Goal: Information Seeking & Learning: Learn about a topic

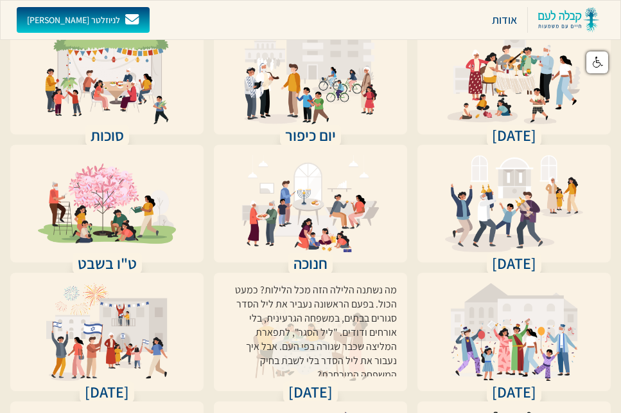
scroll to position [257, 0]
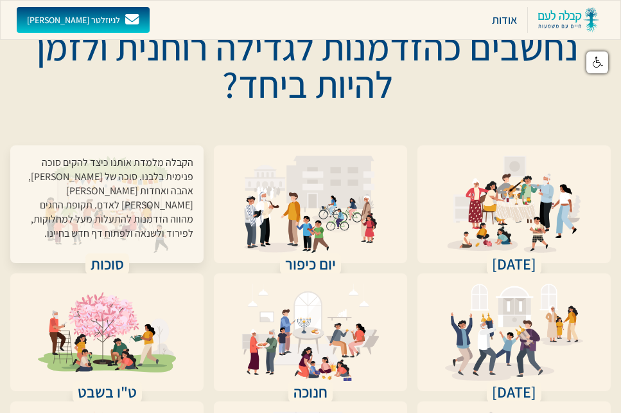
click at [109, 156] on div "הקבלה מלמדת אותנו כיצד להקים סוכה פנימית בלבנו. סוכה של [PERSON_NAME], אהבה ואח…" at bounding box center [107, 202] width 173 height 93
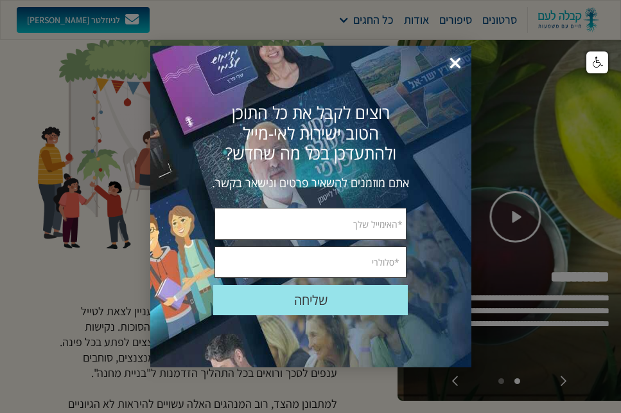
scroll to position [64, 0]
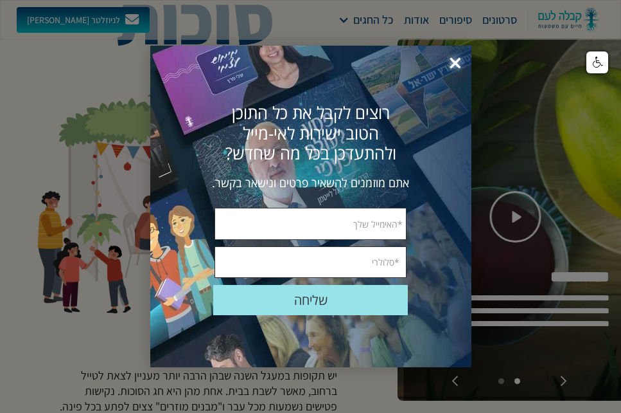
click at [455, 64] on span "×" at bounding box center [455, 63] width 28 height 28
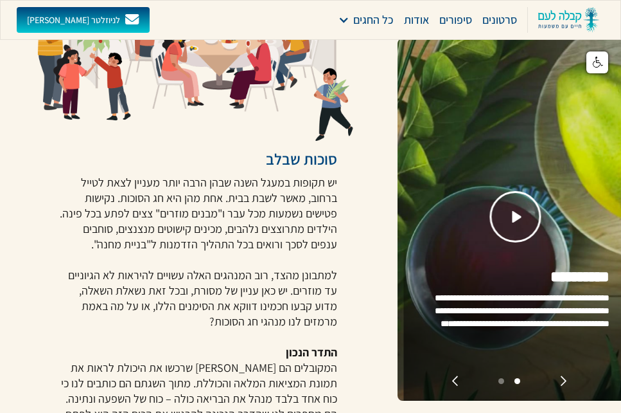
scroll to position [386, 0]
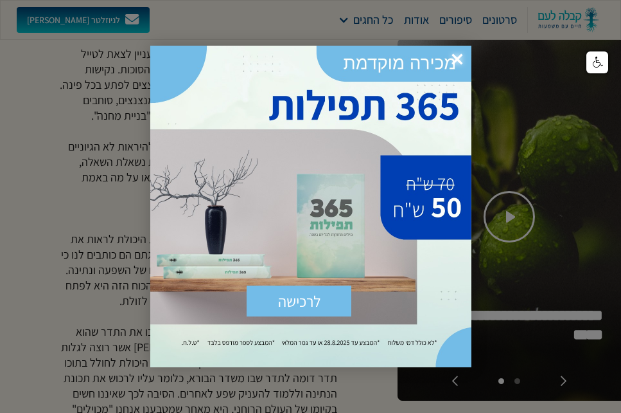
click at [45, 147] on div at bounding box center [310, 206] width 621 height 413
click at [456, 55] on span "×" at bounding box center [457, 60] width 28 height 28
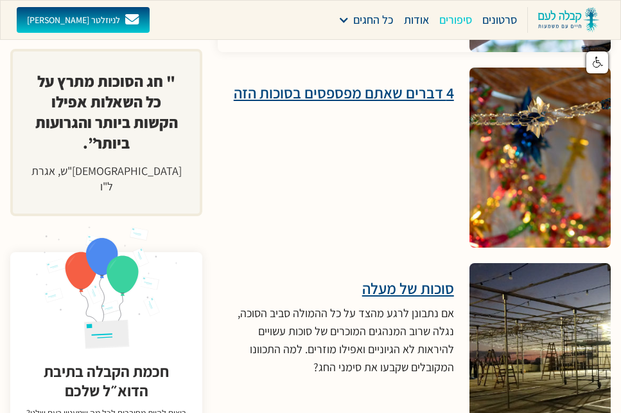
scroll to position [3213, 0]
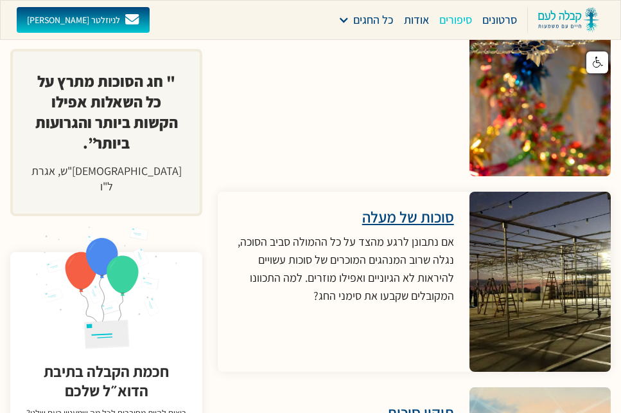
click at [432, 207] on h3 "סוכות של מעלה" at bounding box center [343, 216] width 221 height 19
click at [399, 207] on h3 "סוכות של מעלה" at bounding box center [343, 216] width 221 height 19
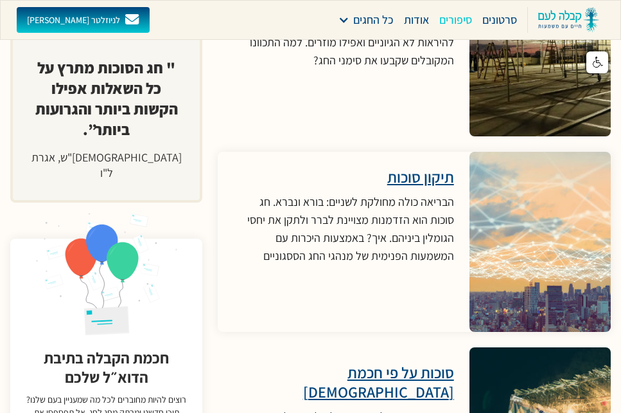
scroll to position [3470, 0]
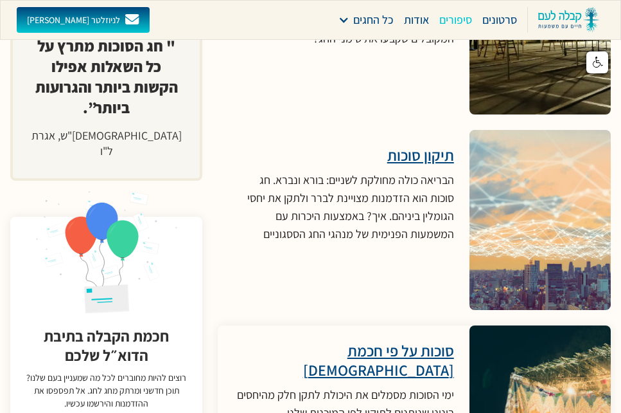
click at [352, 341] on h3 "סוכות על פי חכמת [DEMOGRAPHIC_DATA]" at bounding box center [343, 360] width 221 height 39
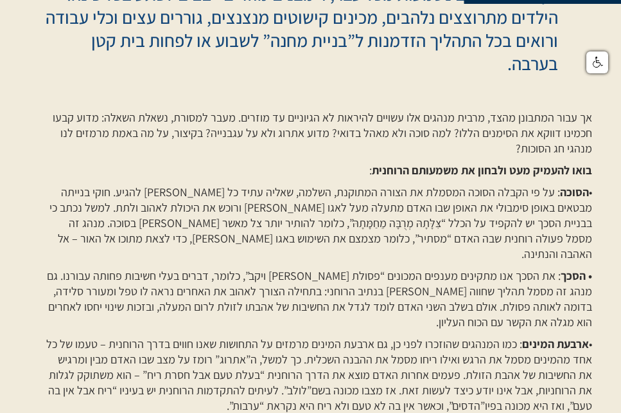
scroll to position [514, 0]
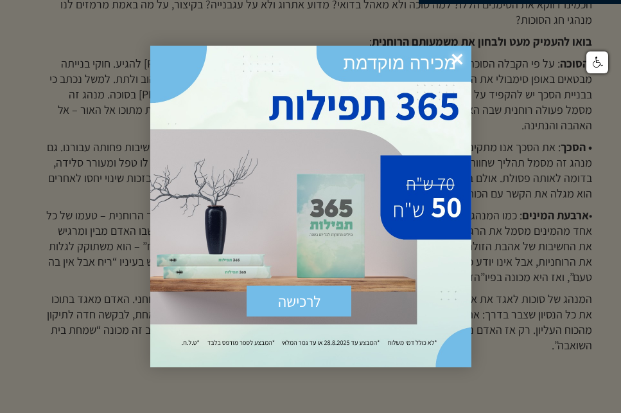
click at [461, 59] on span "×" at bounding box center [457, 60] width 28 height 28
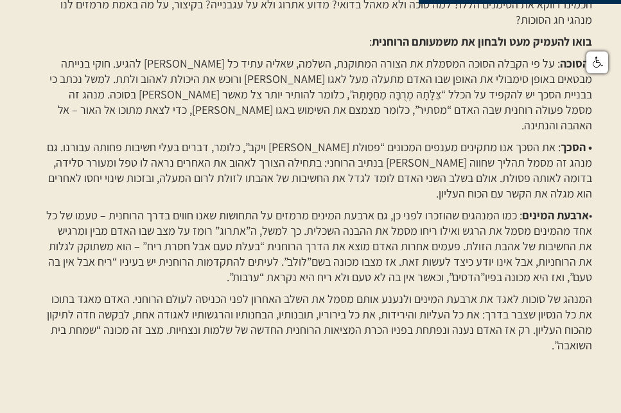
click at [439, 165] on p "• הסכך : את הסכך אנו מתקינים מענפים המכונים “פסולת גורן ויקב”, כלומר, דברים בעל…" at bounding box center [318, 170] width 548 height 62
drag, startPoint x: 469, startPoint y: 93, endPoint x: 568, endPoint y: 90, distance: 99.0
click at [568, 90] on p "• הסוכה : על פי הקבלה הסוכה המסמלת את הצורה המתוקנת, השלמה, שאליה עתיד כל אדם ל…" at bounding box center [318, 94] width 548 height 77
drag, startPoint x: 568, startPoint y: 90, endPoint x: 490, endPoint y: 89, distance: 77.8
copy p "“צִּלָּתָהּ מְרֻבָּה מֵחַמָּתָהּ”,"
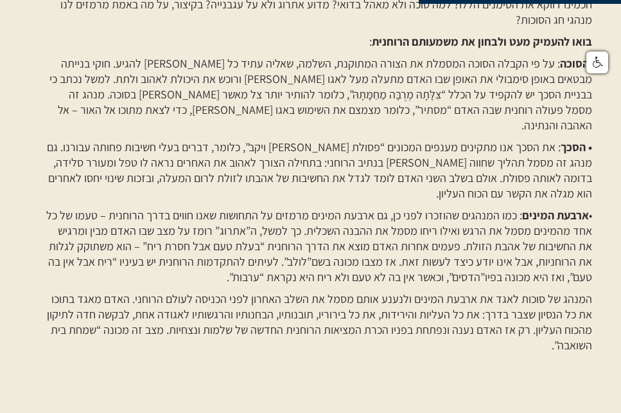
click at [345, 121] on div "אך עבור המתבונן מהצד, מרבית מנהגים אלו עשויים להיראות לא הגיוניים עד מוזרים. מע…" at bounding box center [318, 181] width 548 height 400
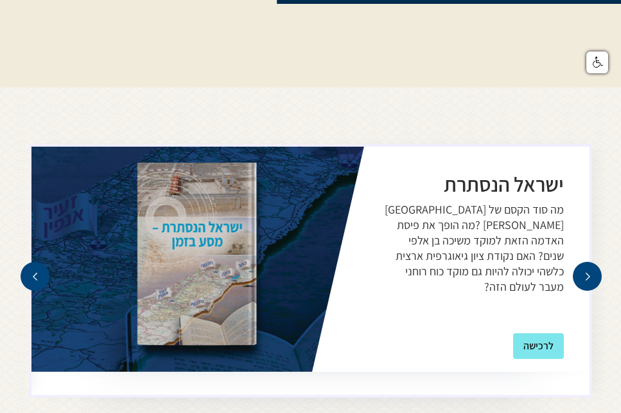
click at [585, 262] on div "next slide" at bounding box center [587, 276] width 29 height 29
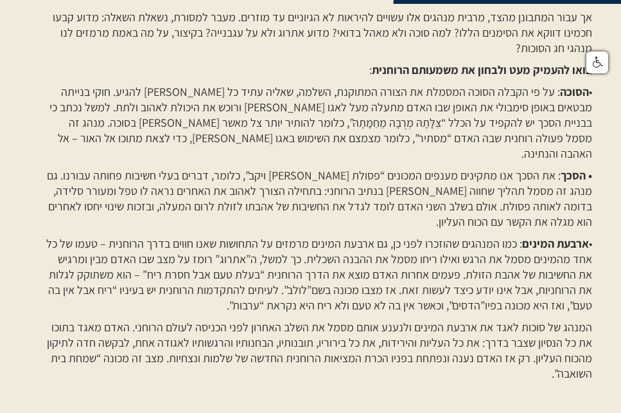
scroll to position [578, 0]
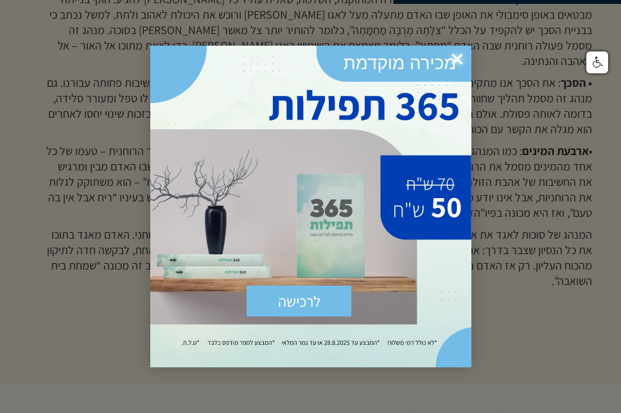
click at [461, 56] on span "×" at bounding box center [457, 60] width 28 height 28
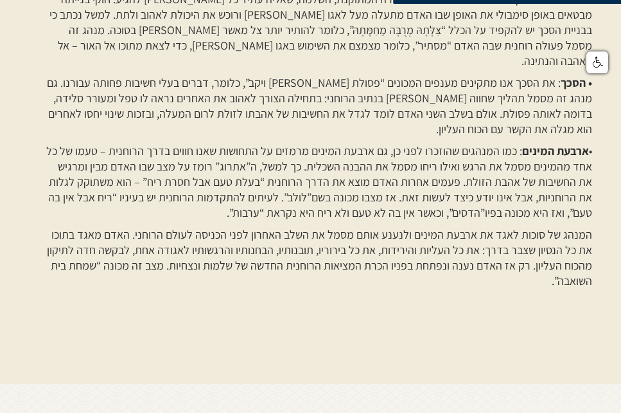
click at [437, 112] on p "• הסכך : את הסכך אנו מתקינים מענפים המכונים “פסולת גורן ויקב”, כלומר, דברים בעל…" at bounding box center [318, 106] width 548 height 62
click at [254, 99] on p "• הסכך : את הסכך אנו מתקינים מענפים המכונים “פסולת גורן ויקב”, כלומר, דברים בעל…" at bounding box center [318, 106] width 548 height 62
click at [344, 114] on p "• הסכך : את הסכך אנו מתקינים מענפים המכונים “פסולת גורן ויקב”, כלומר, דברים בעל…" at bounding box center [318, 106] width 548 height 62
click at [253, 119] on p "• הסכך : את הסכך אנו מתקינים מענפים המכונים “פסולת גורן ויקב”, כלומר, דברים בעל…" at bounding box center [318, 106] width 548 height 62
click at [205, 197] on p "• ארבעת המינים : כמו המנהגים שהוזכרו לפני כן, גם ארבעת המינים מרמזים על התחושות…" at bounding box center [318, 181] width 548 height 77
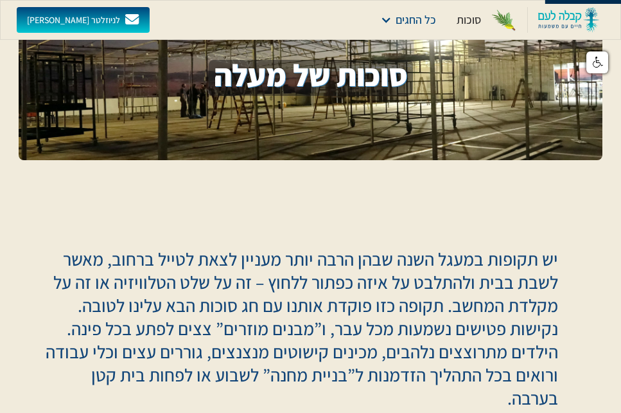
scroll to position [0, 0]
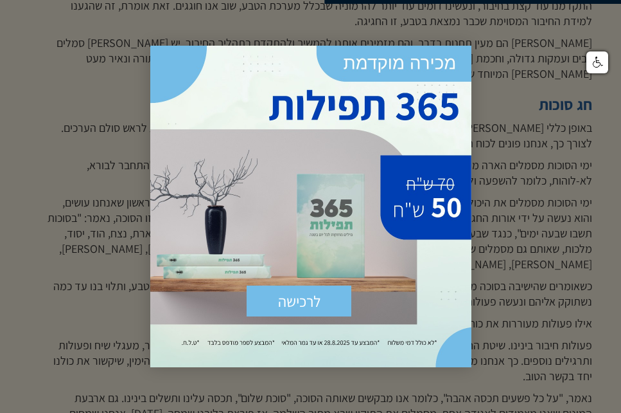
scroll to position [1285, 0]
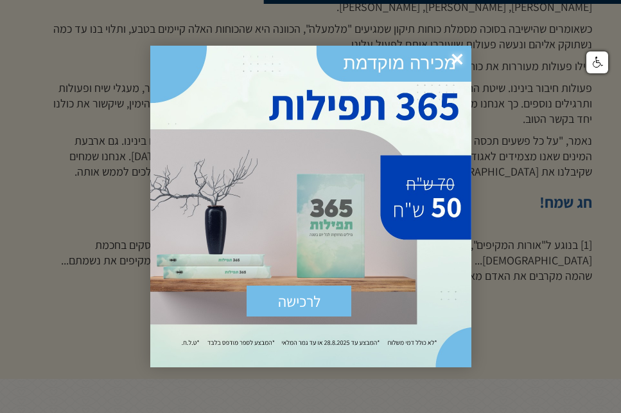
click at [451, 58] on span "×" at bounding box center [457, 60] width 28 height 28
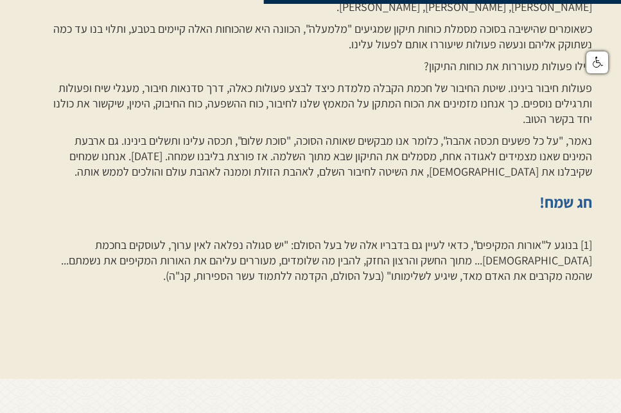
click at [277, 192] on h3 "חג שמח! ‍" at bounding box center [318, 211] width 548 height 39
